Goal: Task Accomplishment & Management: Manage account settings

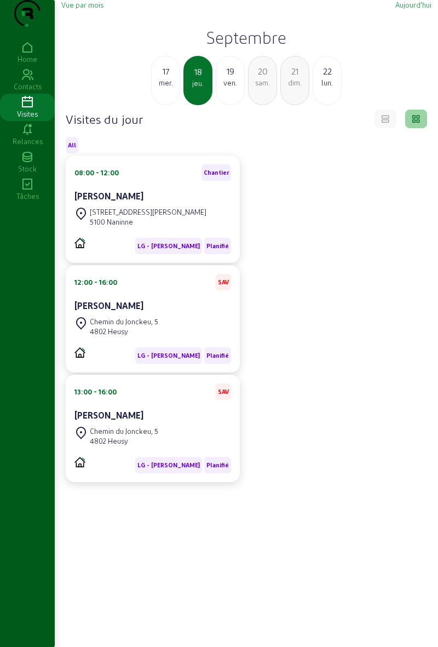
click at [158, 105] on div "17 mer." at bounding box center [165, 80] width 29 height 49
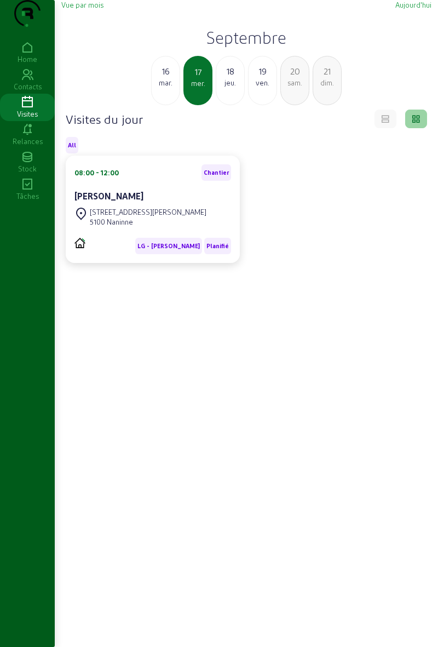
click at [161, 105] on div "[DATE]" at bounding box center [165, 80] width 29 height 49
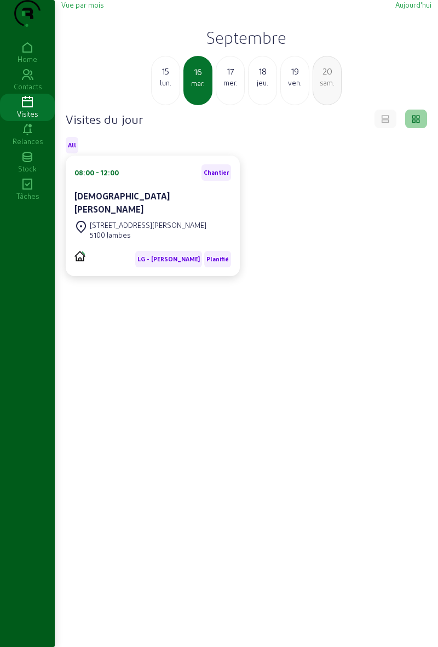
click at [169, 105] on div "15 lun." at bounding box center [165, 80] width 29 height 49
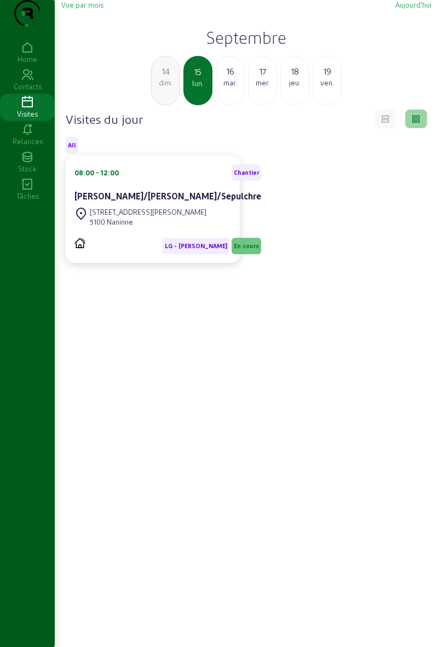
click at [219, 105] on div "[DATE]" at bounding box center [230, 80] width 29 height 49
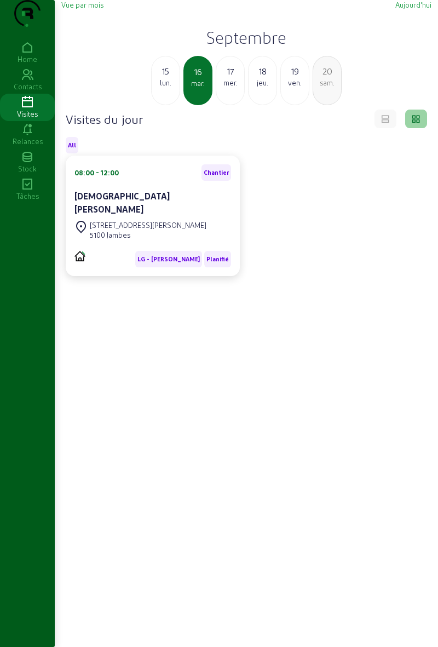
click at [130, 240] on div "5100 Jambes" at bounding box center [148, 235] width 117 height 10
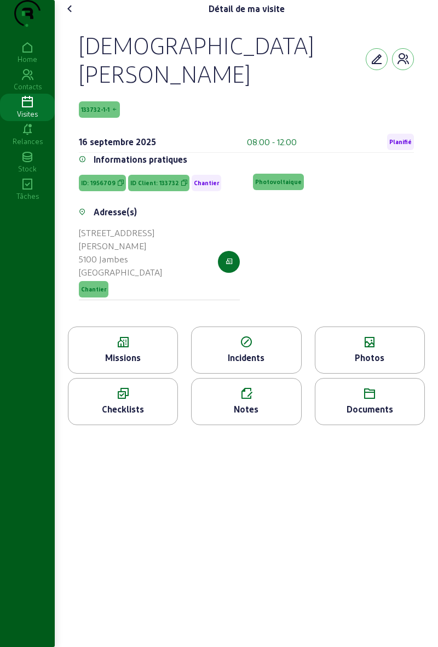
click at [74, 18] on cam-font-icon at bounding box center [70, 9] width 18 height 18
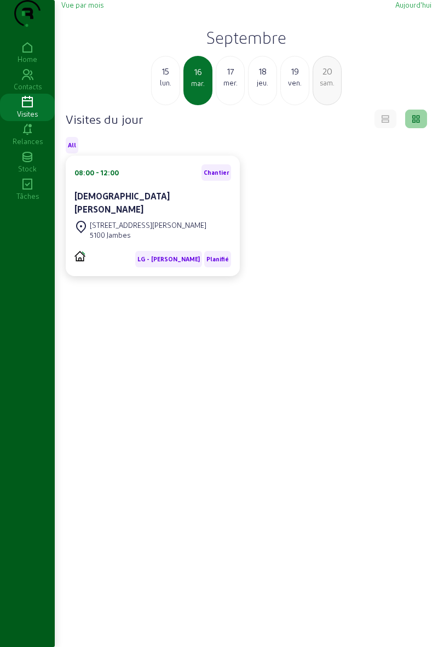
click at [229, 105] on div "17 mer." at bounding box center [230, 80] width 29 height 49
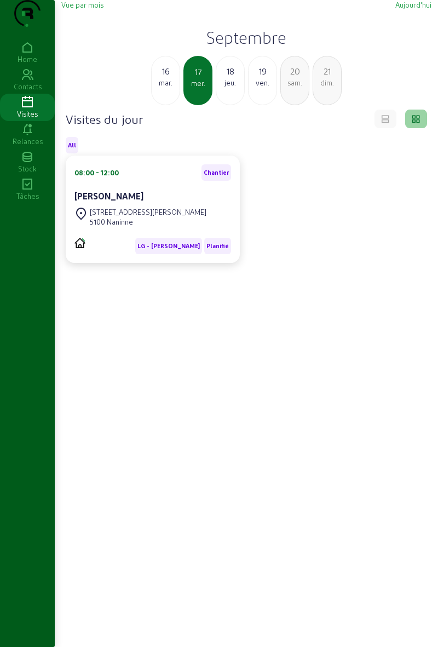
click at [226, 105] on div "18 jeu." at bounding box center [230, 80] width 29 height 49
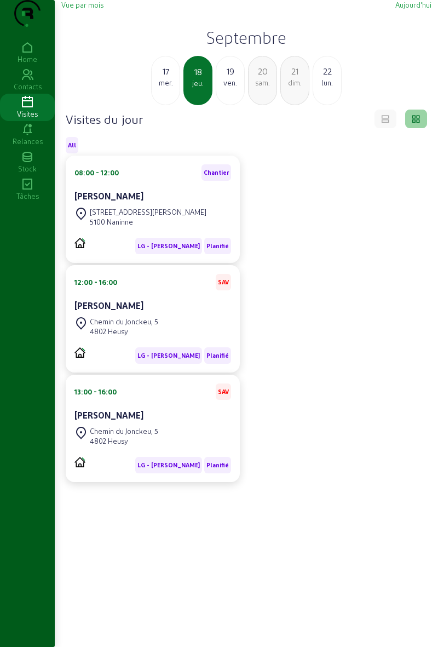
click at [157, 105] on div "17 mer." at bounding box center [165, 80] width 29 height 49
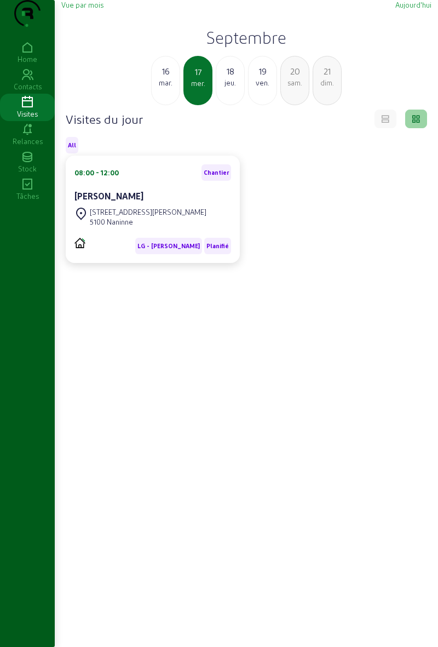
click at [163, 105] on div "[DATE]" at bounding box center [165, 80] width 29 height 49
